Goal: Task Accomplishment & Management: Manage account settings

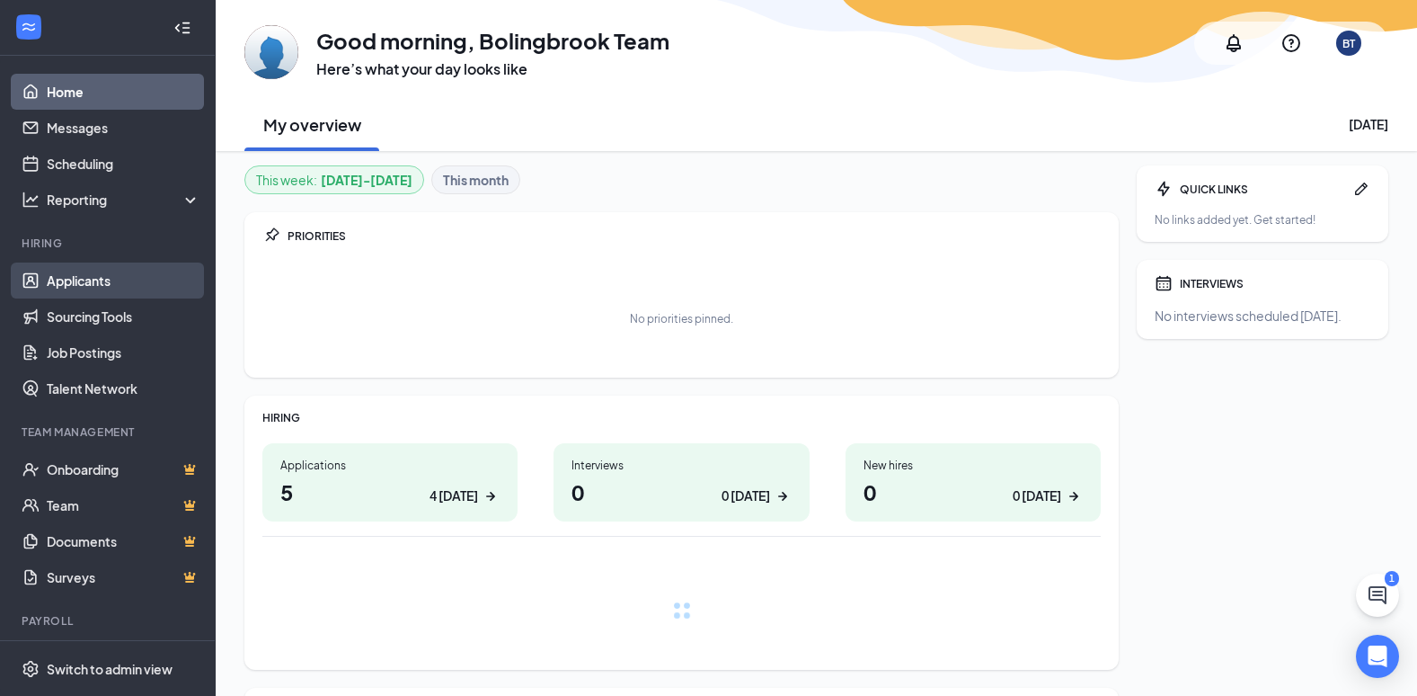
click at [121, 284] on link "Applicants" at bounding box center [124, 280] width 154 height 36
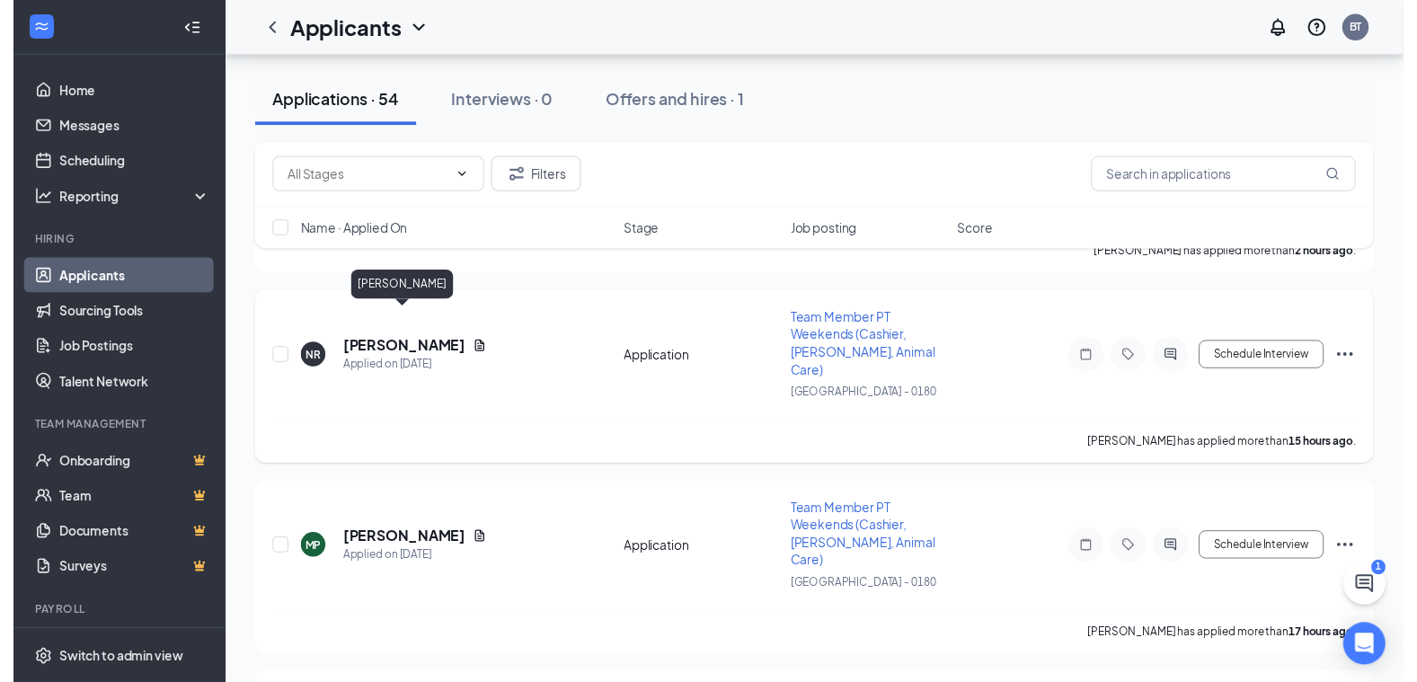
scroll to position [449, 0]
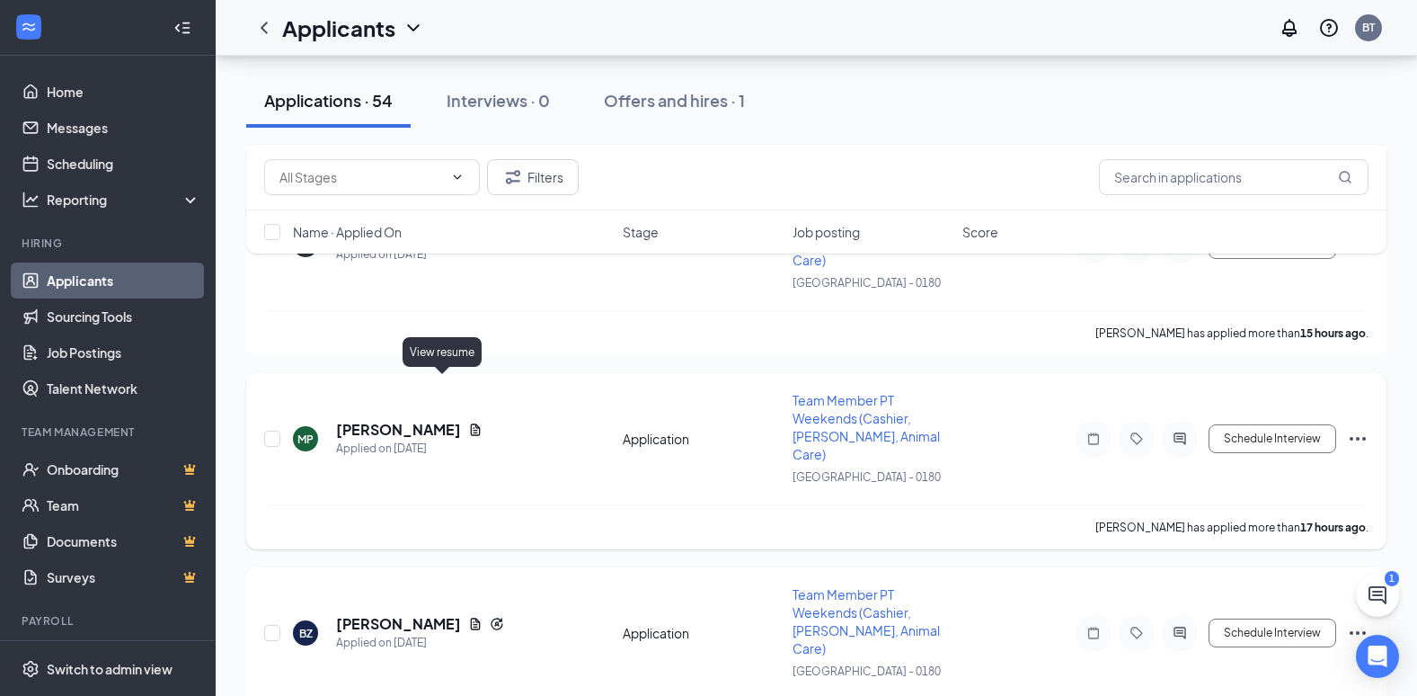
click at [471, 423] on icon "Document" at bounding box center [476, 429] width 10 height 12
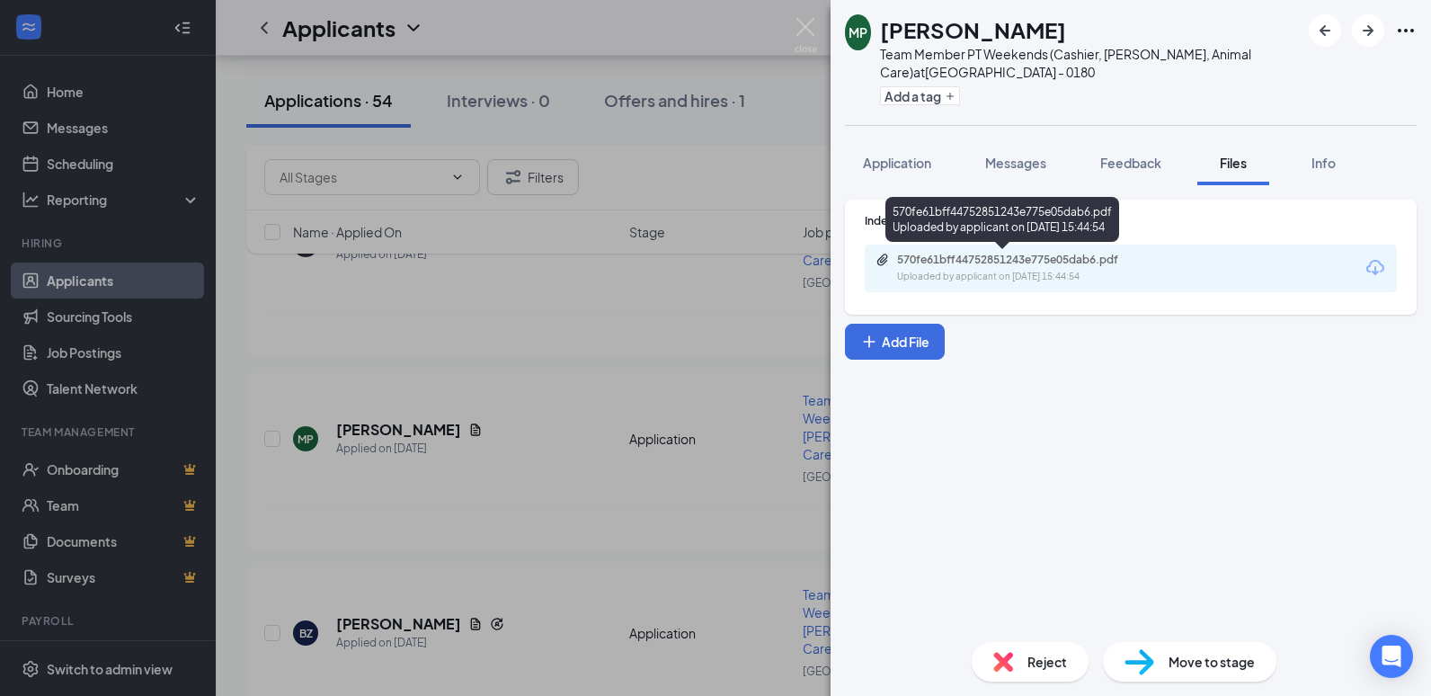
click at [933, 265] on div "570fe61bff44752851243e775e05dab6.pdf" at bounding box center [1023, 260] width 252 height 14
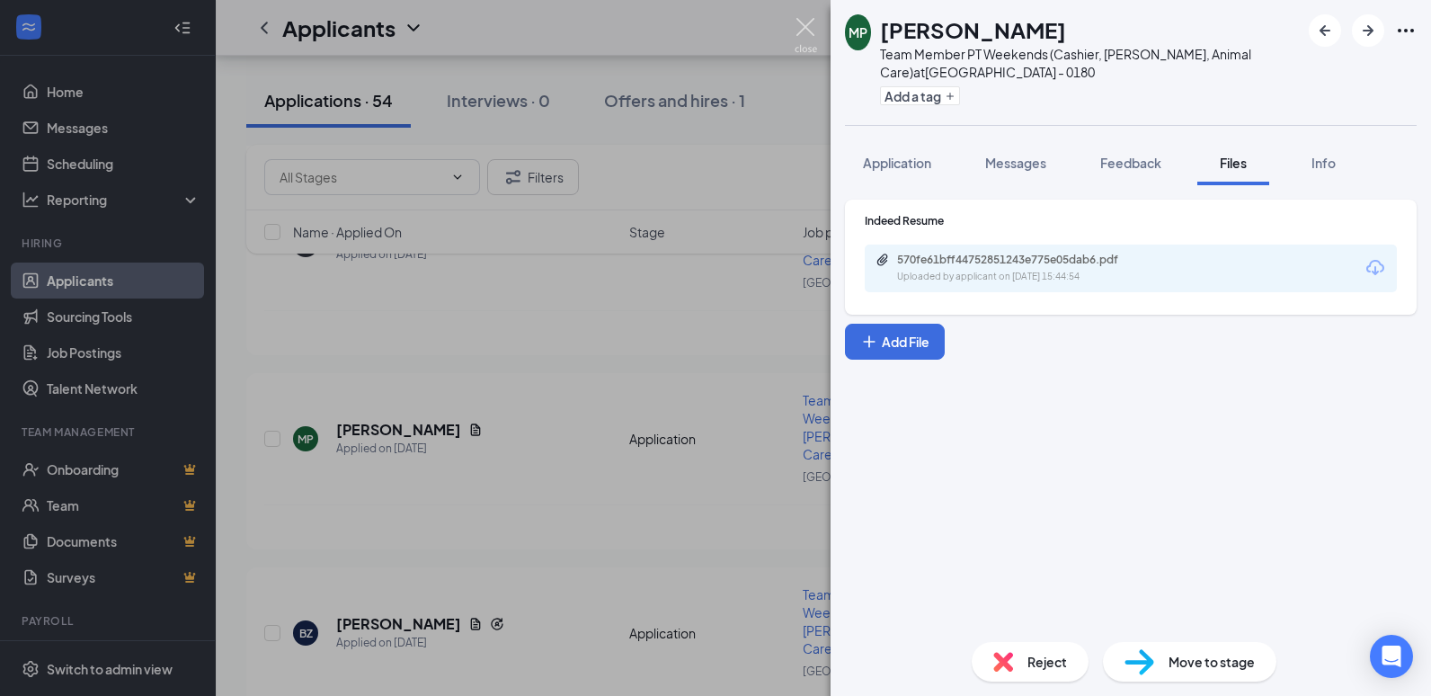
click at [800, 25] on img at bounding box center [805, 35] width 22 height 35
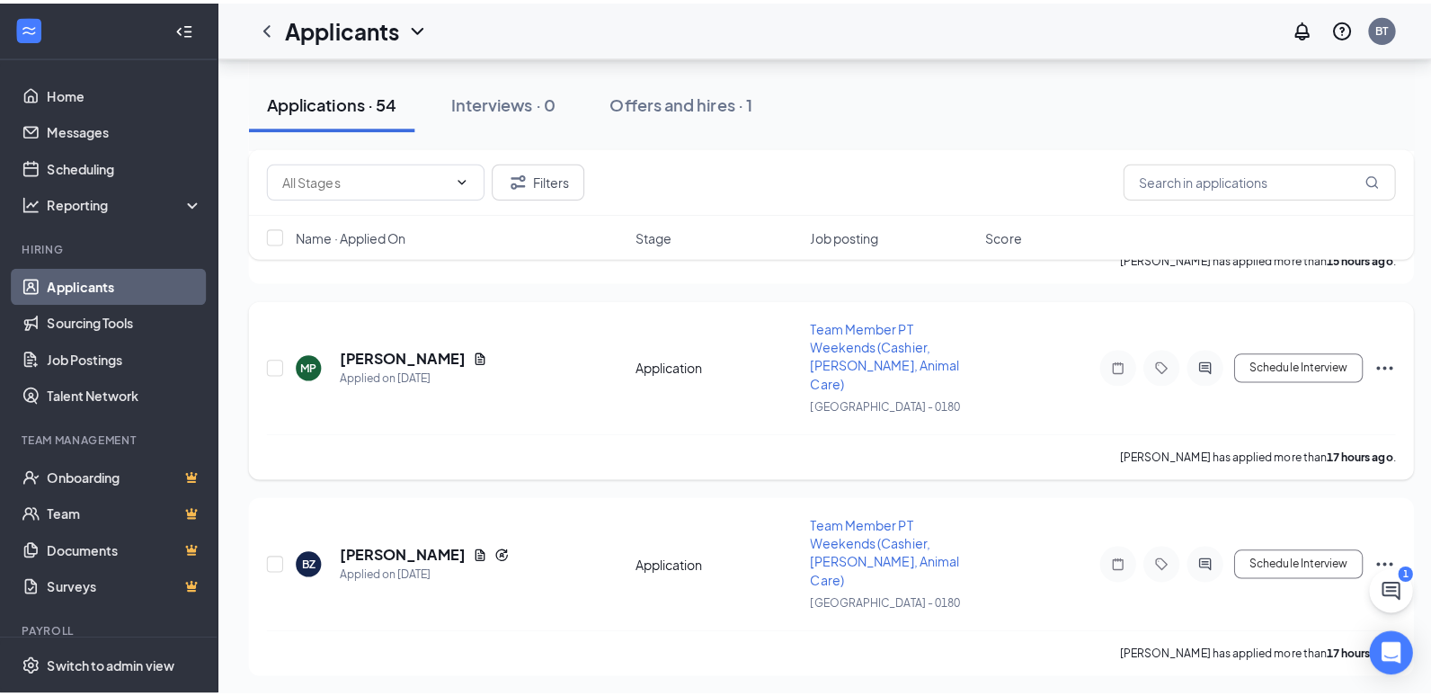
scroll to position [629, 0]
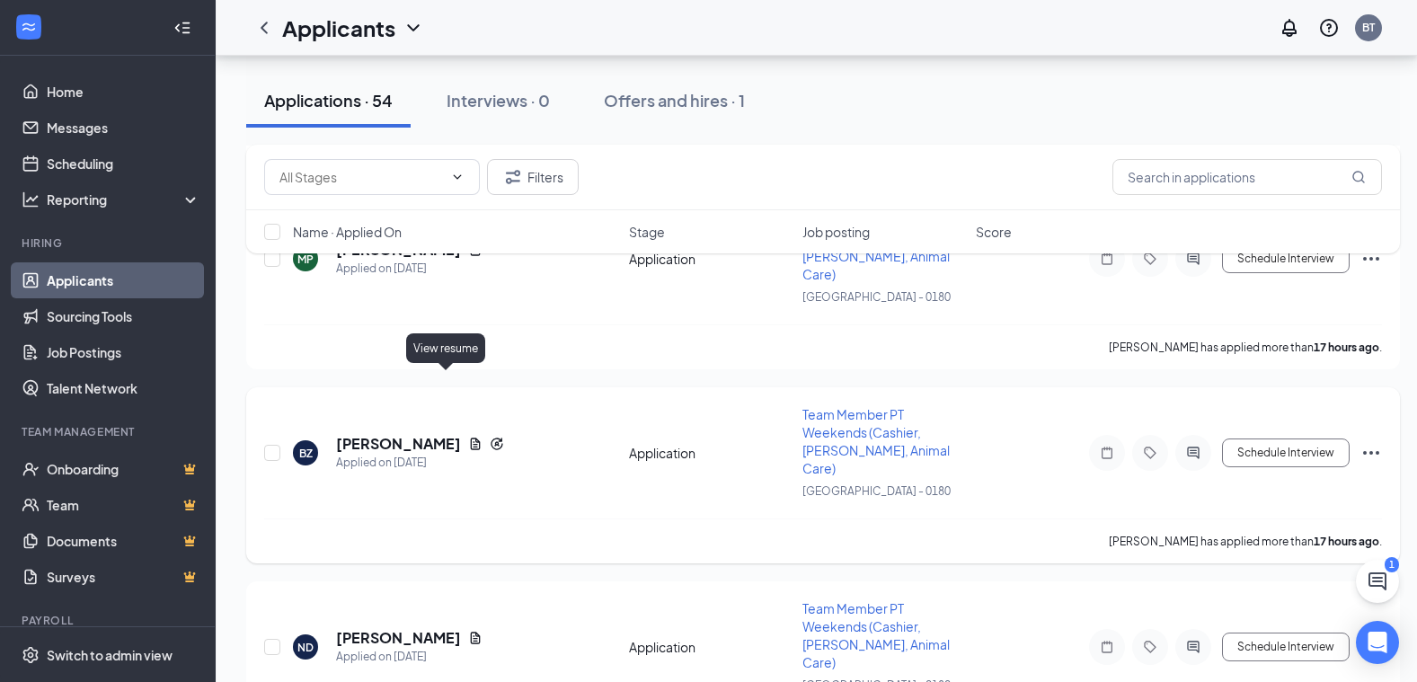
click at [468, 437] on icon "Document" at bounding box center [475, 444] width 14 height 14
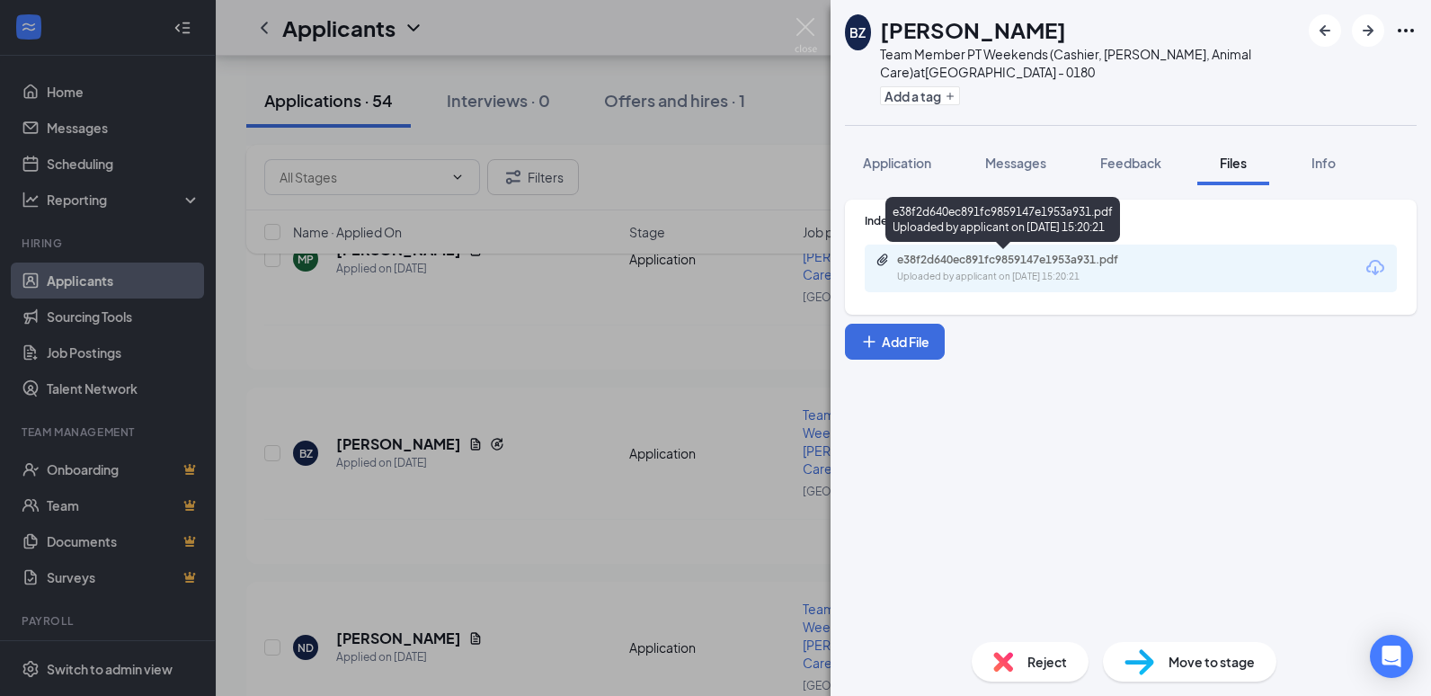
click at [926, 269] on div "e38f2d640ec891fc9859147e1953a931.pdf Uploaded by applicant on [DATE] 15:20:21" at bounding box center [1020, 268] width 291 height 31
